Goal: Task Accomplishment & Management: Manage account settings

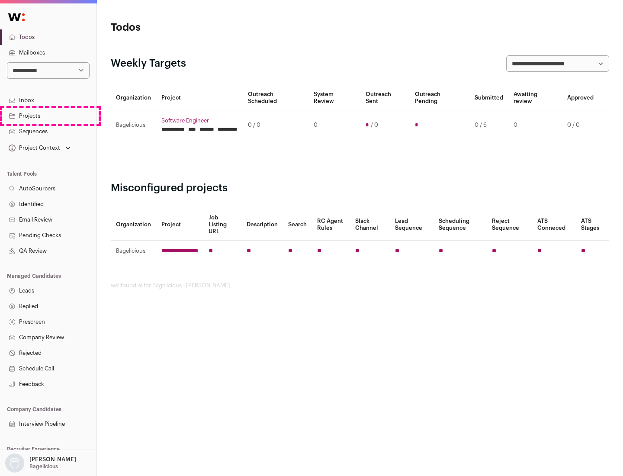
click at [48, 115] on link "Projects" at bounding box center [48, 116] width 96 height 16
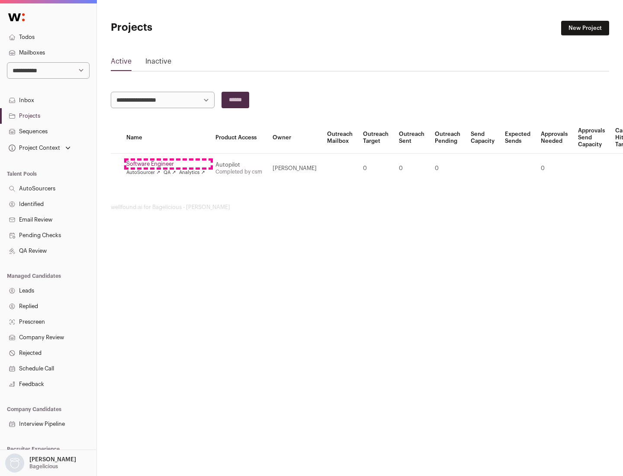
click at [168, 164] on link "Software Engineer" at bounding box center [165, 163] width 79 height 7
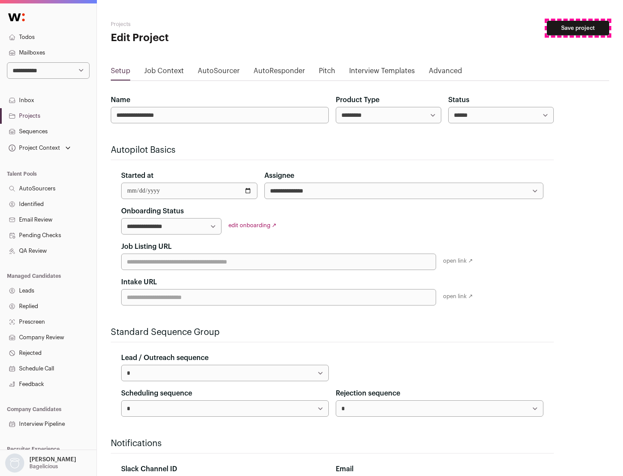
click at [578, 28] on button "Save project" at bounding box center [578, 28] width 62 height 15
